Goal: Task Accomplishment & Management: Manage account settings

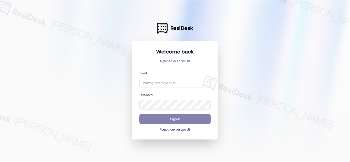
click at [124, 119] on div at bounding box center [175, 81] width 350 height 162
click at [171, 79] on input "email" at bounding box center [174, 83] width 71 height 10
paste input "automated-surveys-29th_street_formerly_haven_residential-[PERSON_NAME].acueza@2…"
type input "automated-surveys-29th_street_formerly_haven_residential-[PERSON_NAME].acueza@2…"
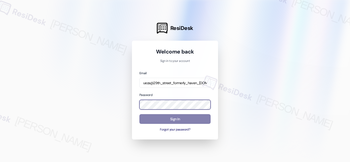
scroll to position [0, 0]
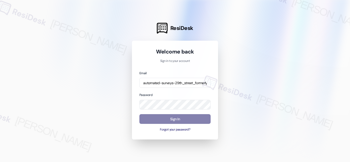
click at [291, 110] on div at bounding box center [175, 81] width 350 height 162
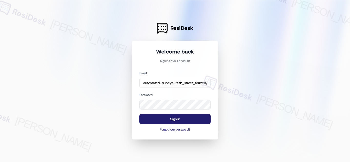
click at [181, 119] on button "Sign In" at bounding box center [174, 119] width 71 height 10
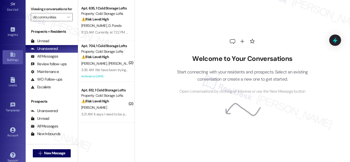
scroll to position [82, 0]
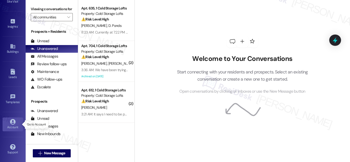
click at [13, 122] on icon at bounding box center [12, 121] width 5 height 5
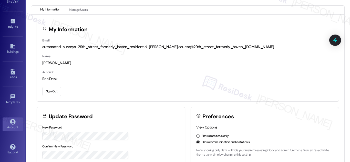
click at [54, 89] on button "Sign Out" at bounding box center [51, 91] width 19 height 9
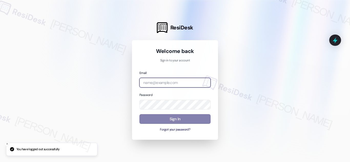
click at [161, 81] on input "email" at bounding box center [174, 83] width 71 height 10
click at [249, 45] on div at bounding box center [175, 81] width 350 height 162
click at [232, 56] on div at bounding box center [175, 81] width 350 height 162
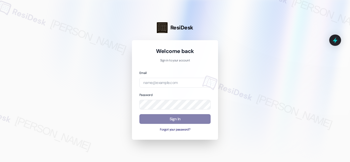
click at [233, 56] on div at bounding box center [175, 81] width 350 height 162
